Goal: Task Accomplishment & Management: Use online tool/utility

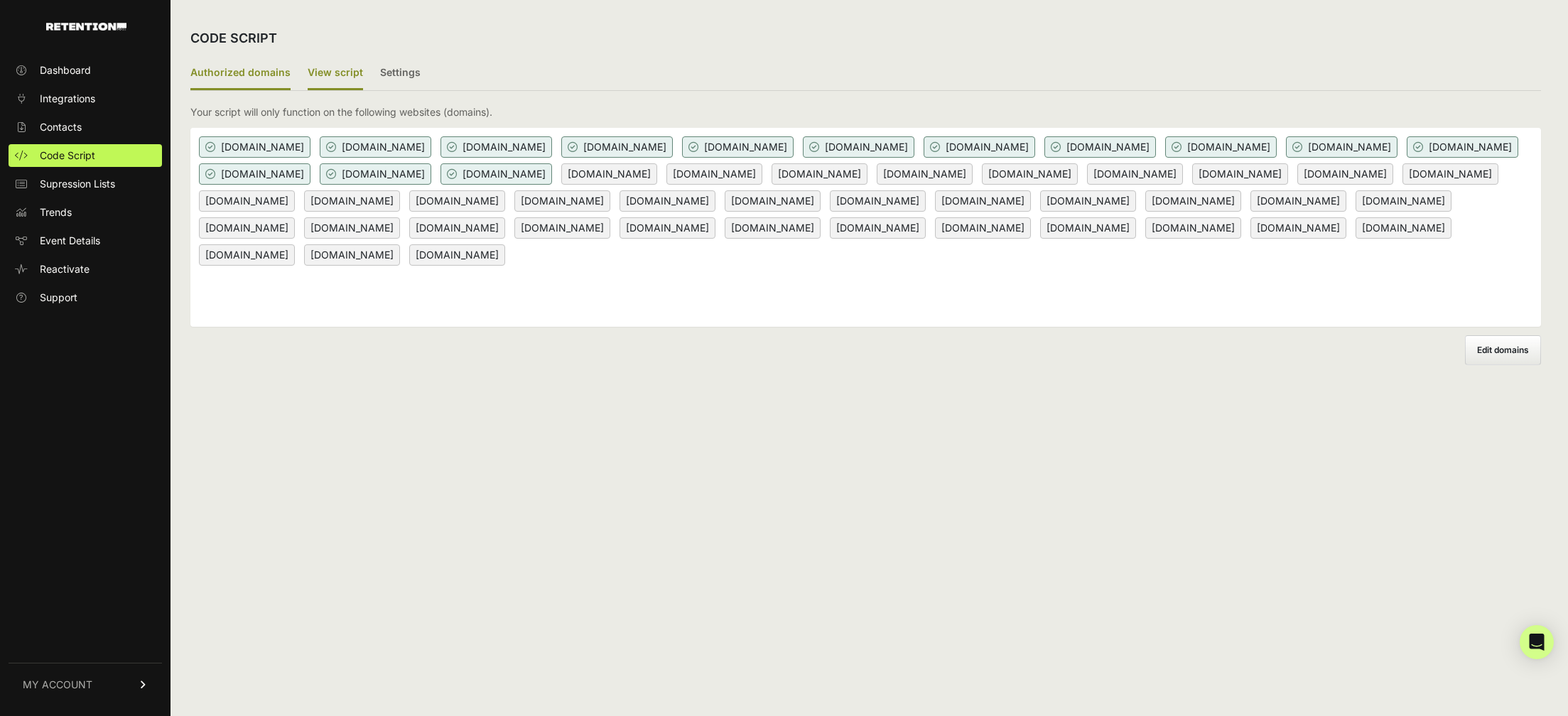
click at [338, 87] on label "View script" at bounding box center [335, 74] width 55 height 33
click at [0, 0] on input "View script" at bounding box center [0, 0] width 0 height 0
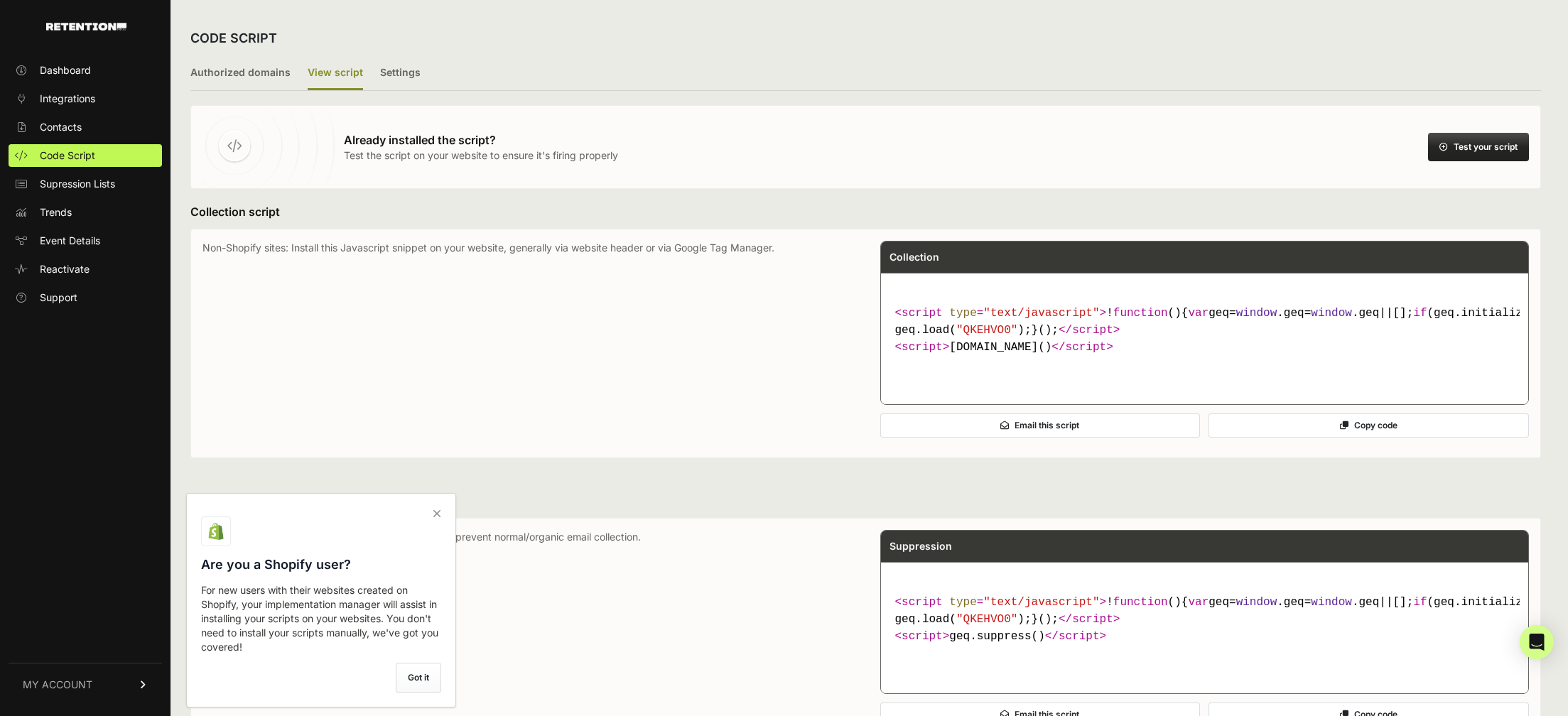
click at [1502, 145] on button "Test your script" at bounding box center [1479, 146] width 101 height 28
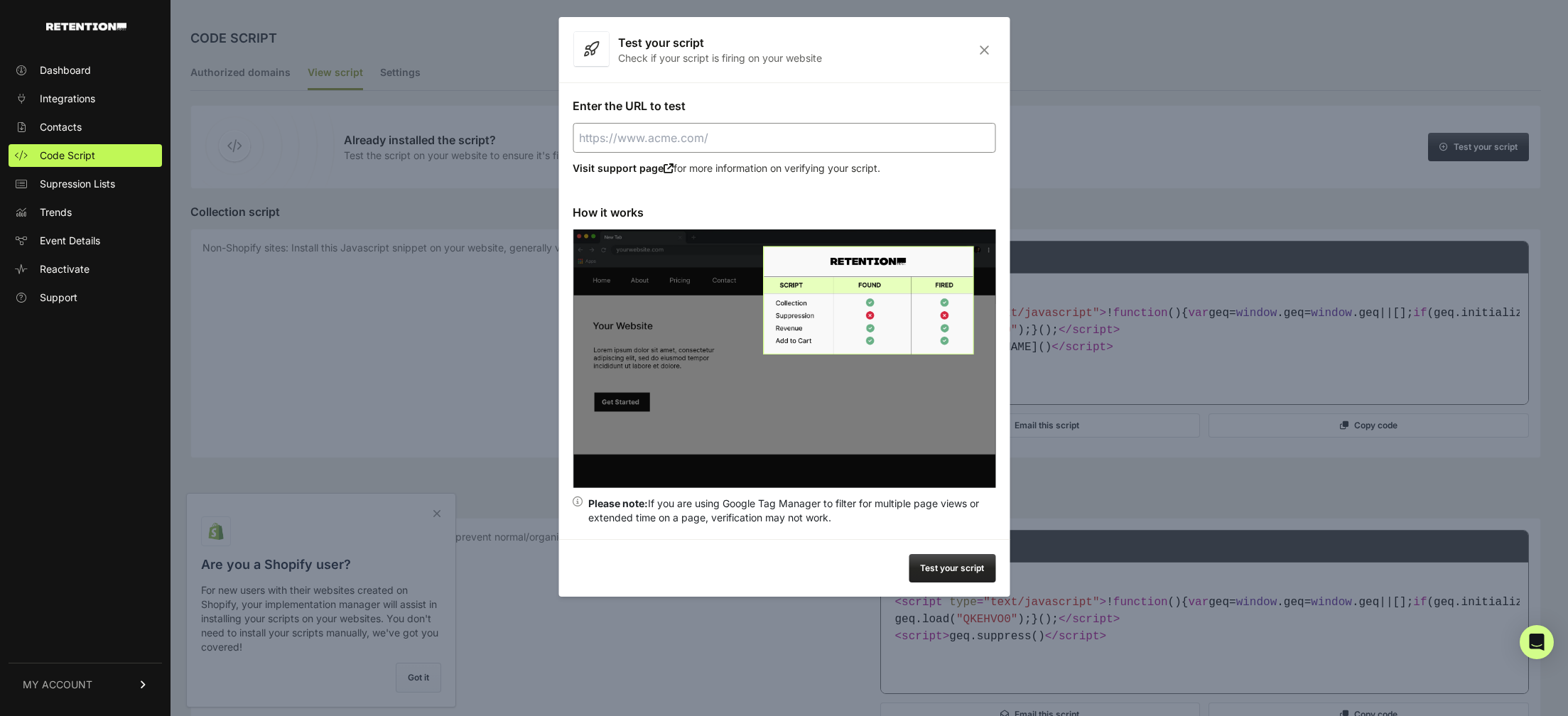
click at [729, 139] on input "Enter the URL to test" at bounding box center [784, 138] width 423 height 30
paste input "[URL][DOMAIN_NAME]"
click at [962, 567] on button "Test your script" at bounding box center [952, 568] width 86 height 28
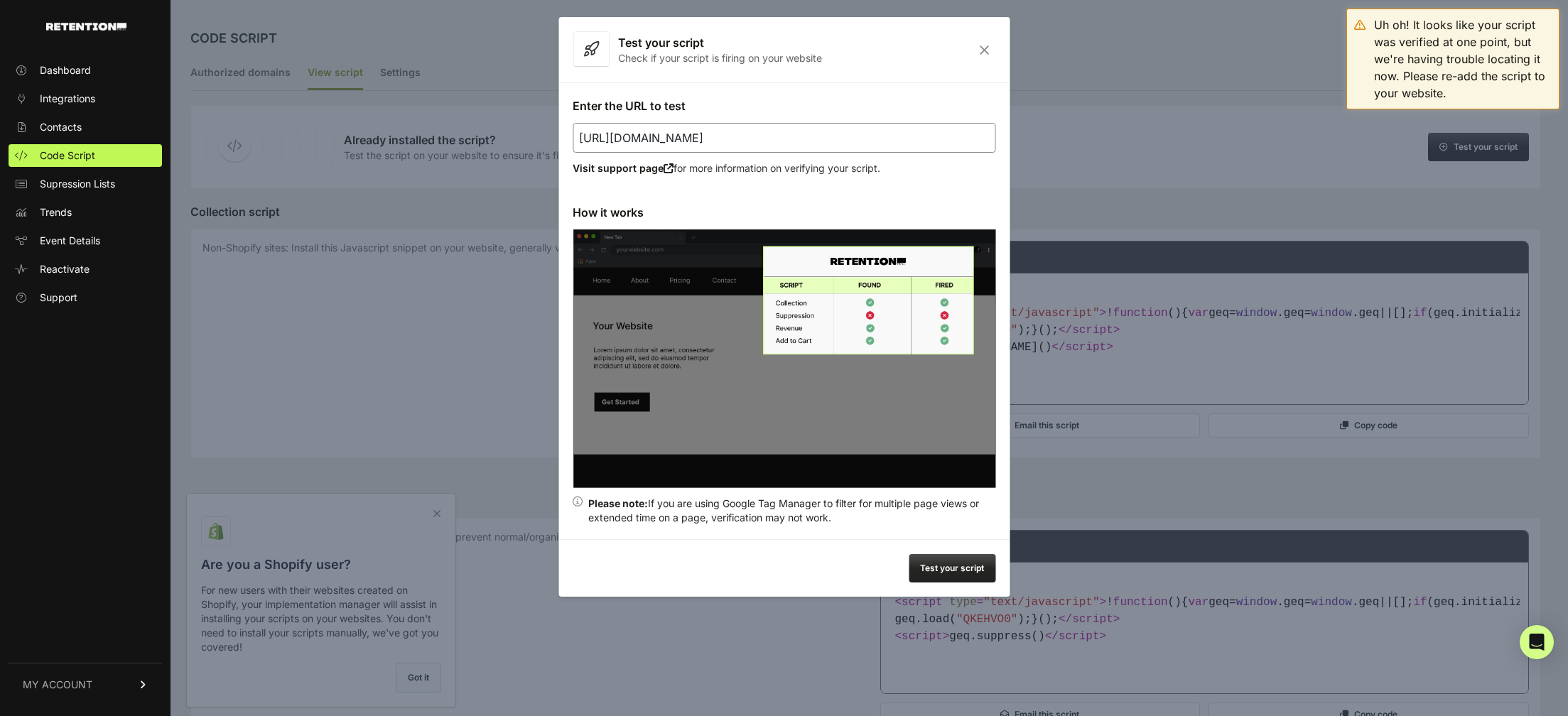
click at [983, 48] on icon "Close" at bounding box center [984, 49] width 22 height 12
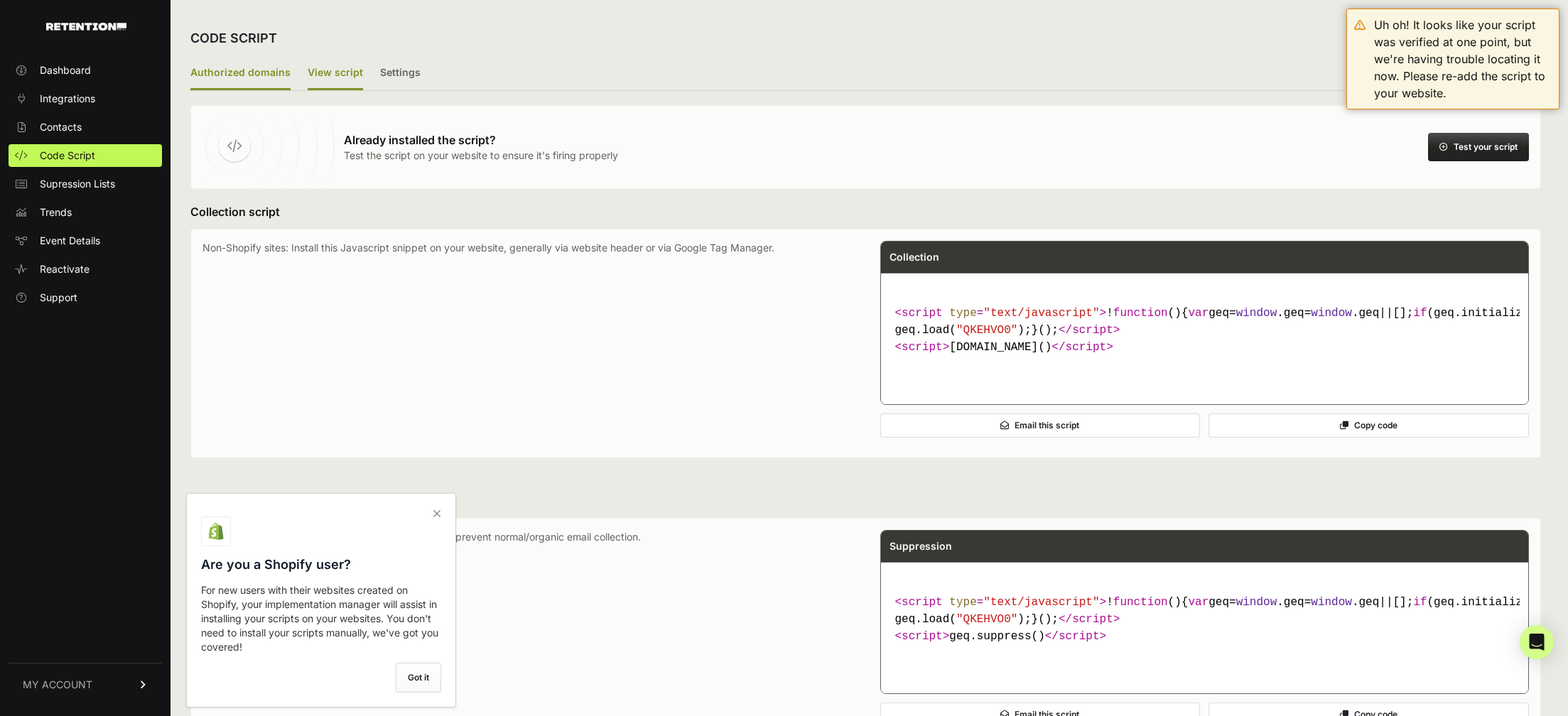
click at [280, 78] on label "Authorized domains" at bounding box center [240, 74] width 100 height 33
click at [0, 0] on input "Authorized domains" at bounding box center [0, 0] width 0 height 0
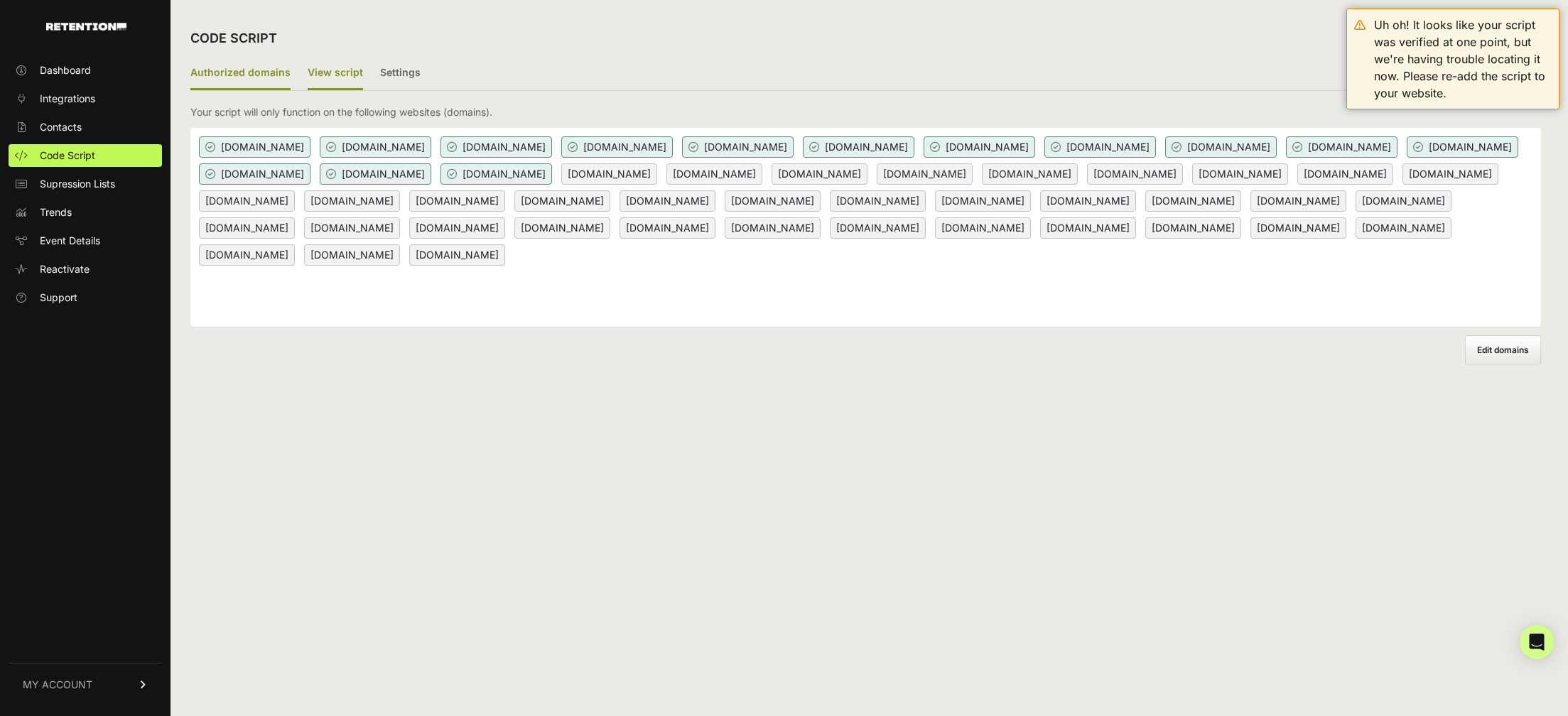
click at [314, 72] on label "View script" at bounding box center [335, 74] width 55 height 33
click at [0, 0] on input "View script" at bounding box center [0, 0] width 0 height 0
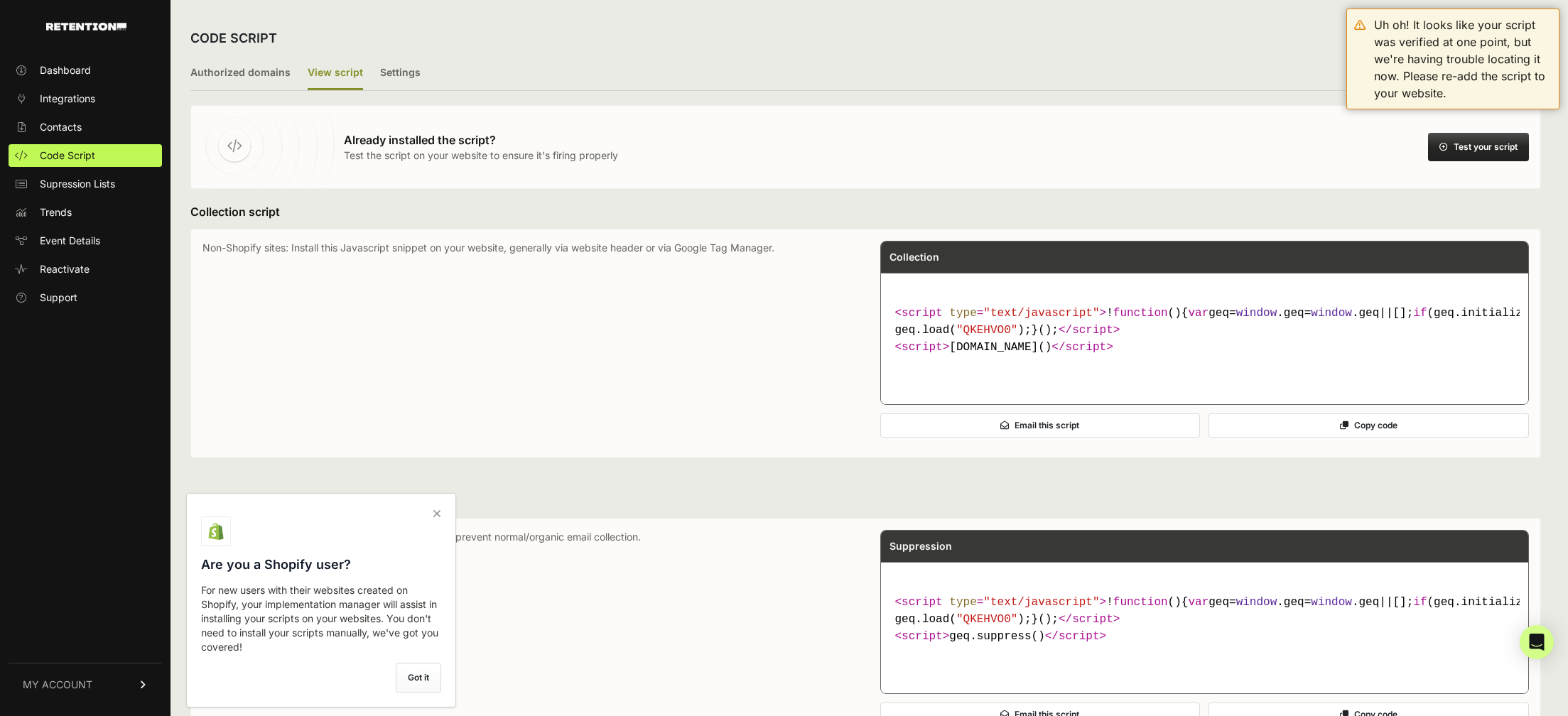
click at [1447, 149] on icon at bounding box center [1444, 146] width 9 height 9
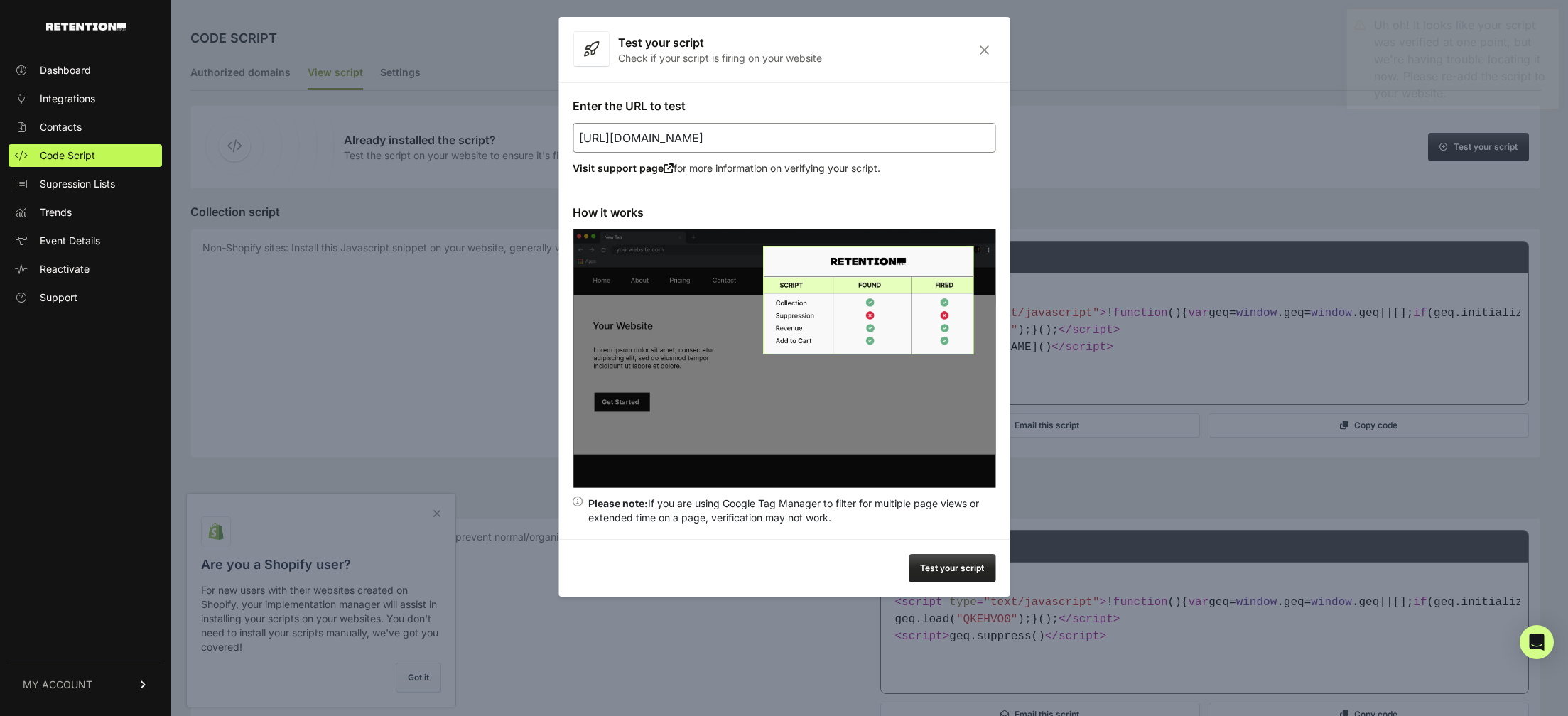
click at [789, 129] on input "[URL][DOMAIN_NAME]" at bounding box center [784, 138] width 423 height 30
paste input "[PERSON_NAME]"
type input "[URL][DOMAIN_NAME]"
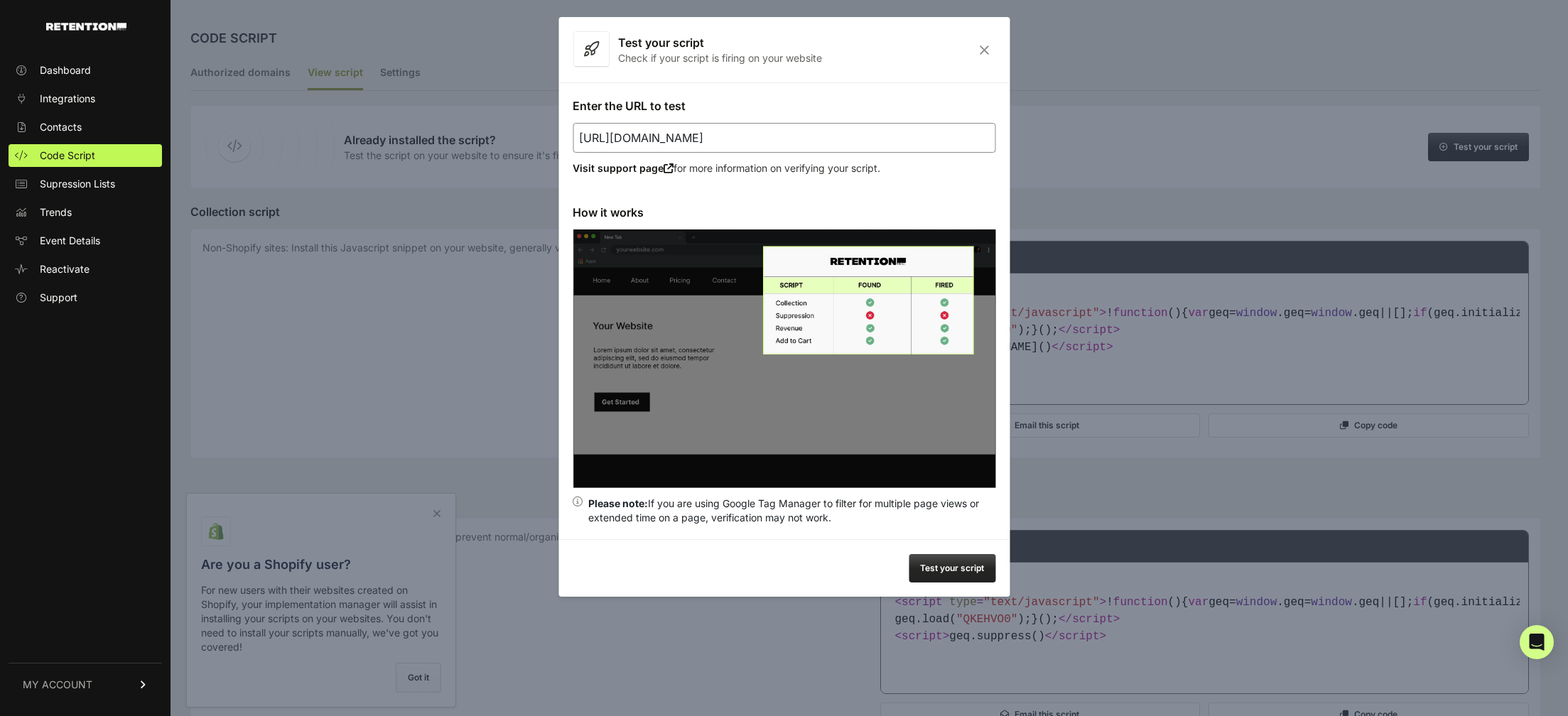
click at [951, 566] on button "Test your script" at bounding box center [952, 568] width 86 height 28
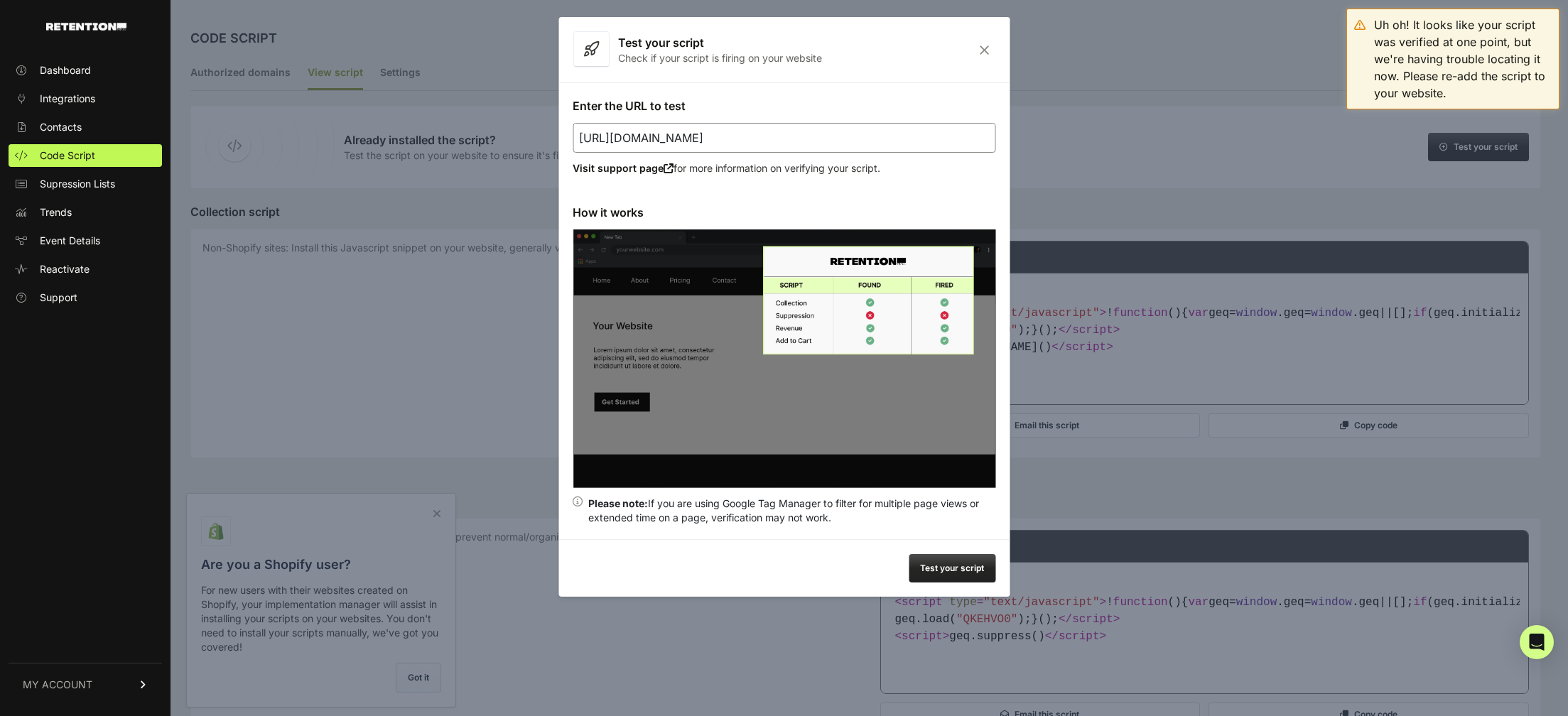
click at [980, 49] on icon "Close" at bounding box center [984, 49] width 22 height 12
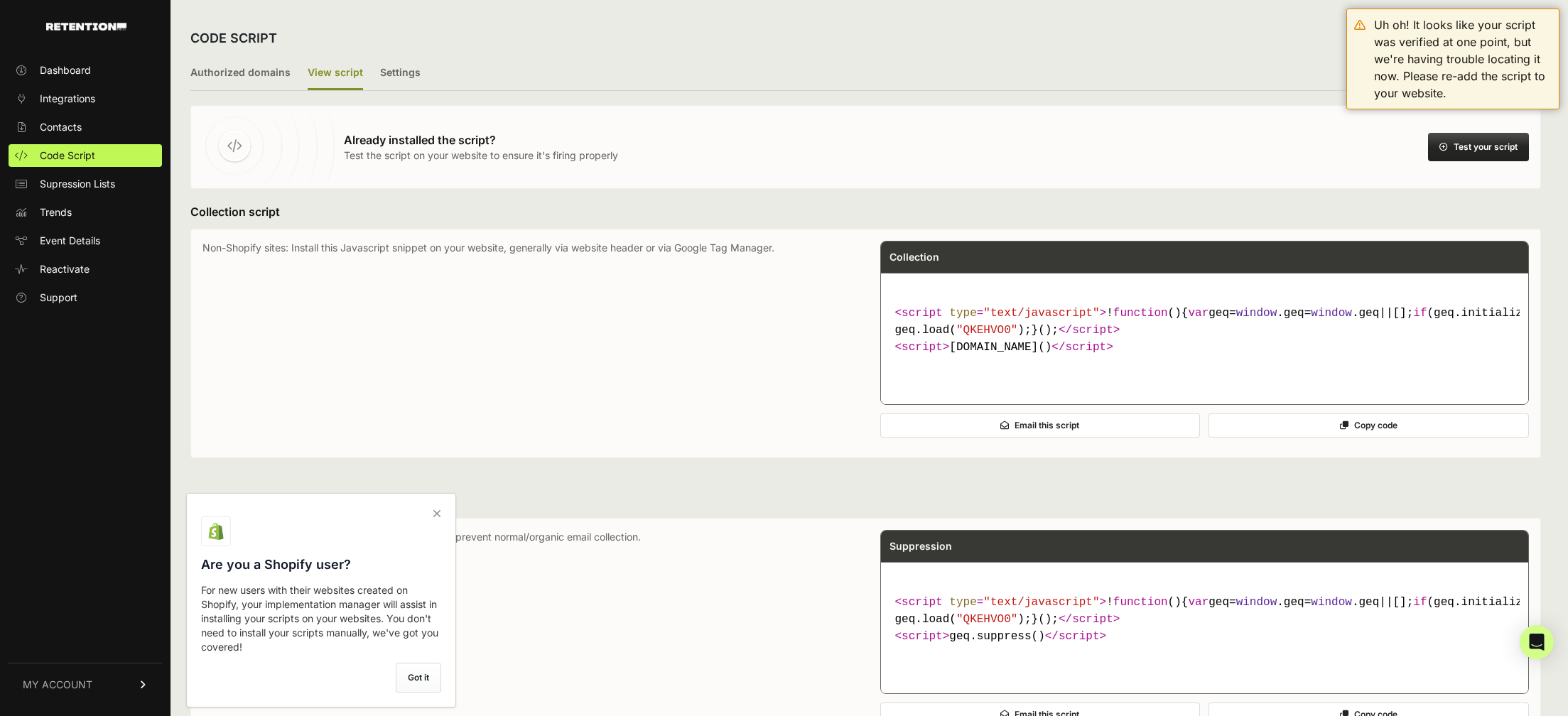
click at [1120, 211] on h3 "Collection script" at bounding box center [866, 212] width 1351 height 17
